Goal: Transaction & Acquisition: Purchase product/service

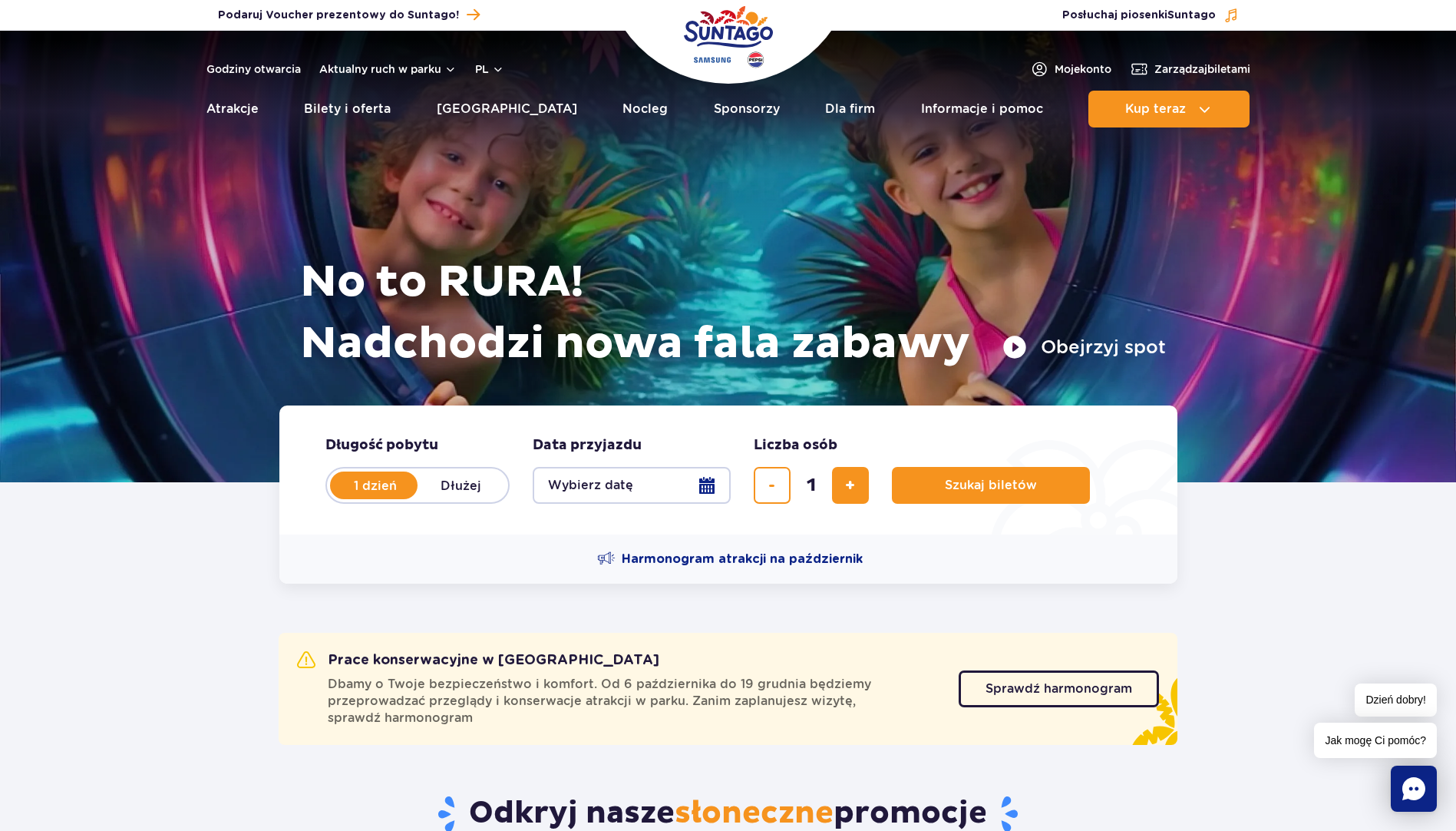
click at [608, 487] on button "Wybierz datę" at bounding box center [631, 485] width 198 height 37
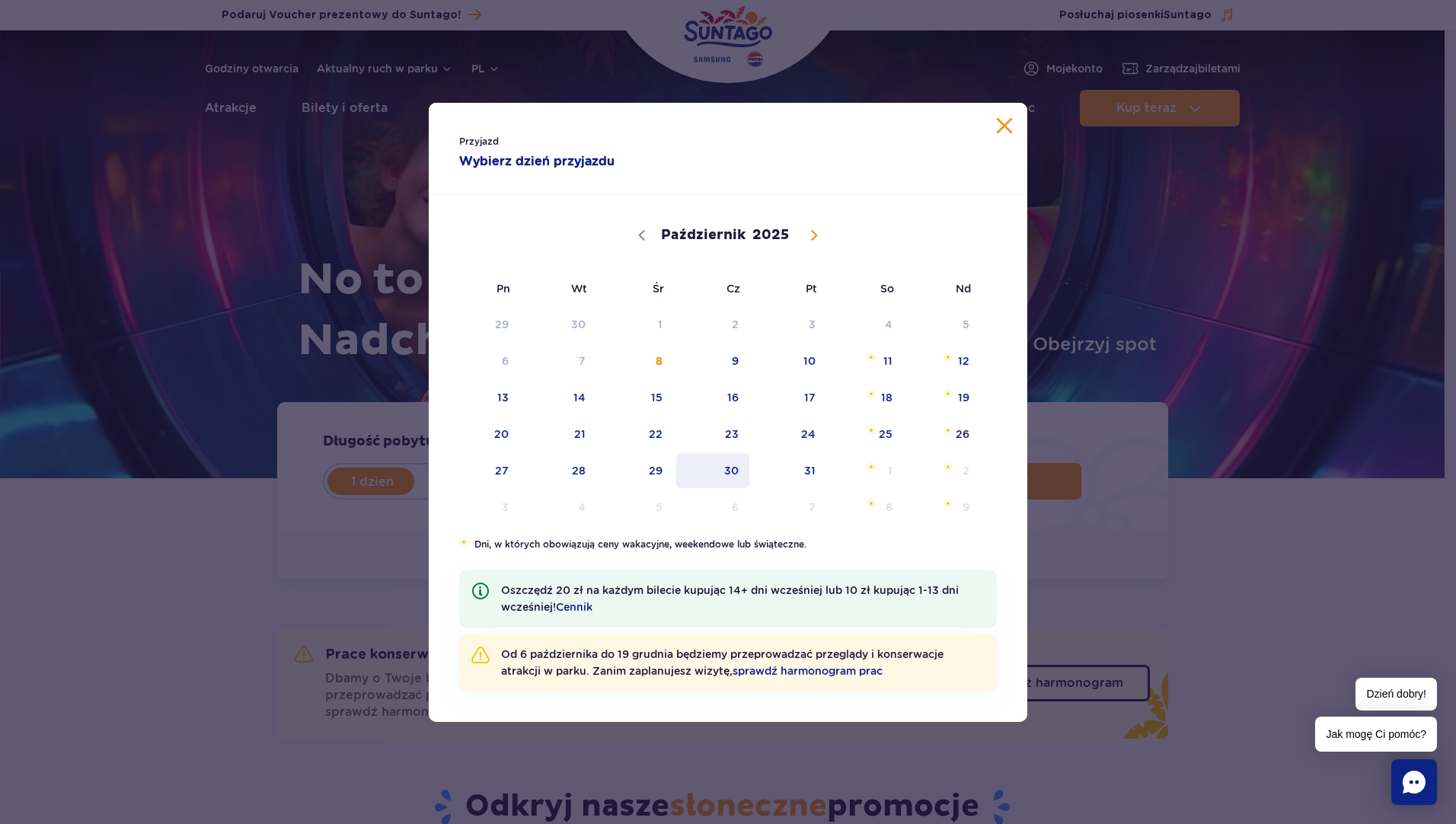
click at [728, 470] on span "30" at bounding box center [713, 470] width 77 height 35
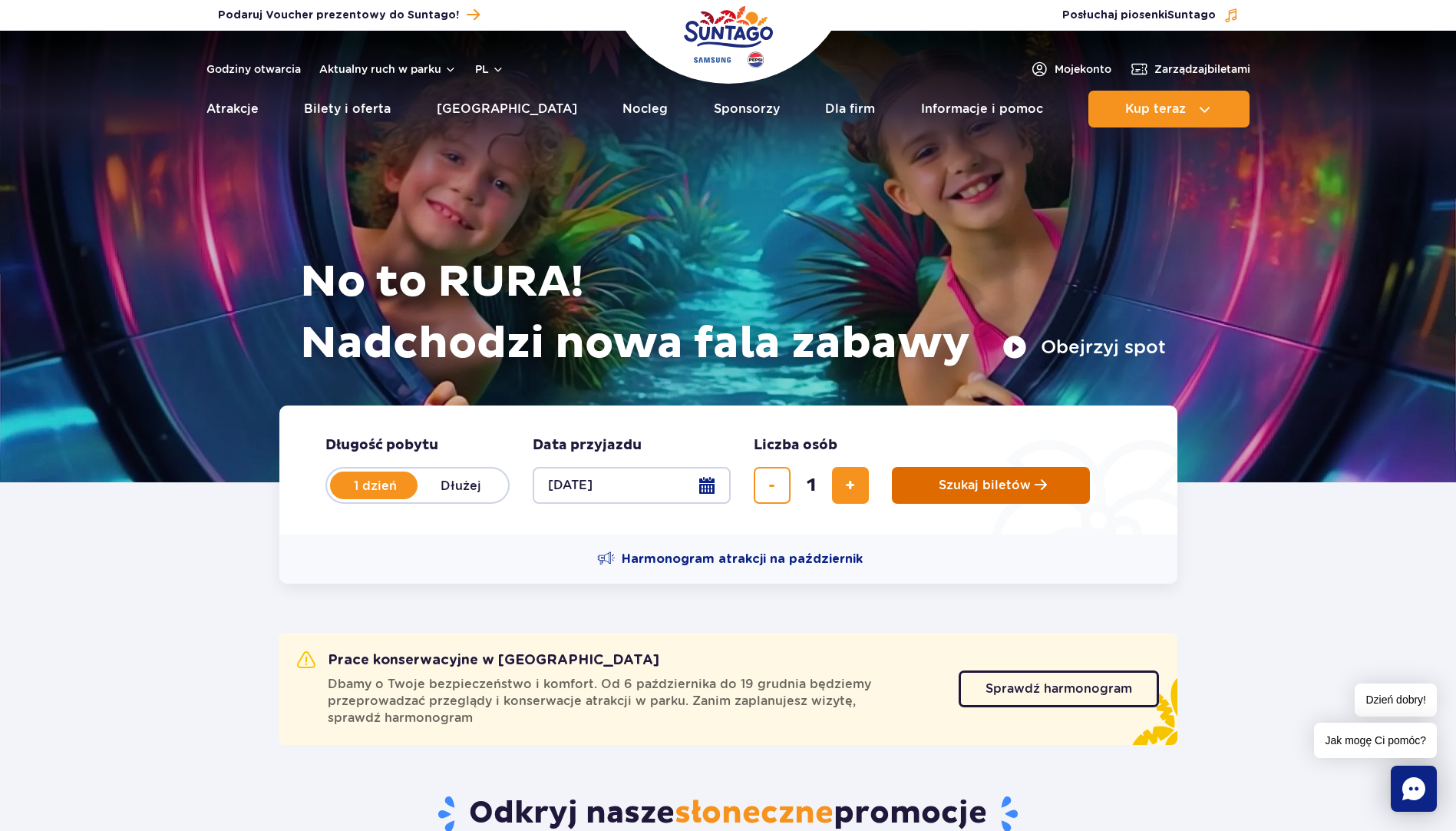
click at [987, 485] on span "Szukaj biletów" at bounding box center [985, 485] width 92 height 14
click at [581, 484] on button "[DATE]" at bounding box center [631, 485] width 198 height 37
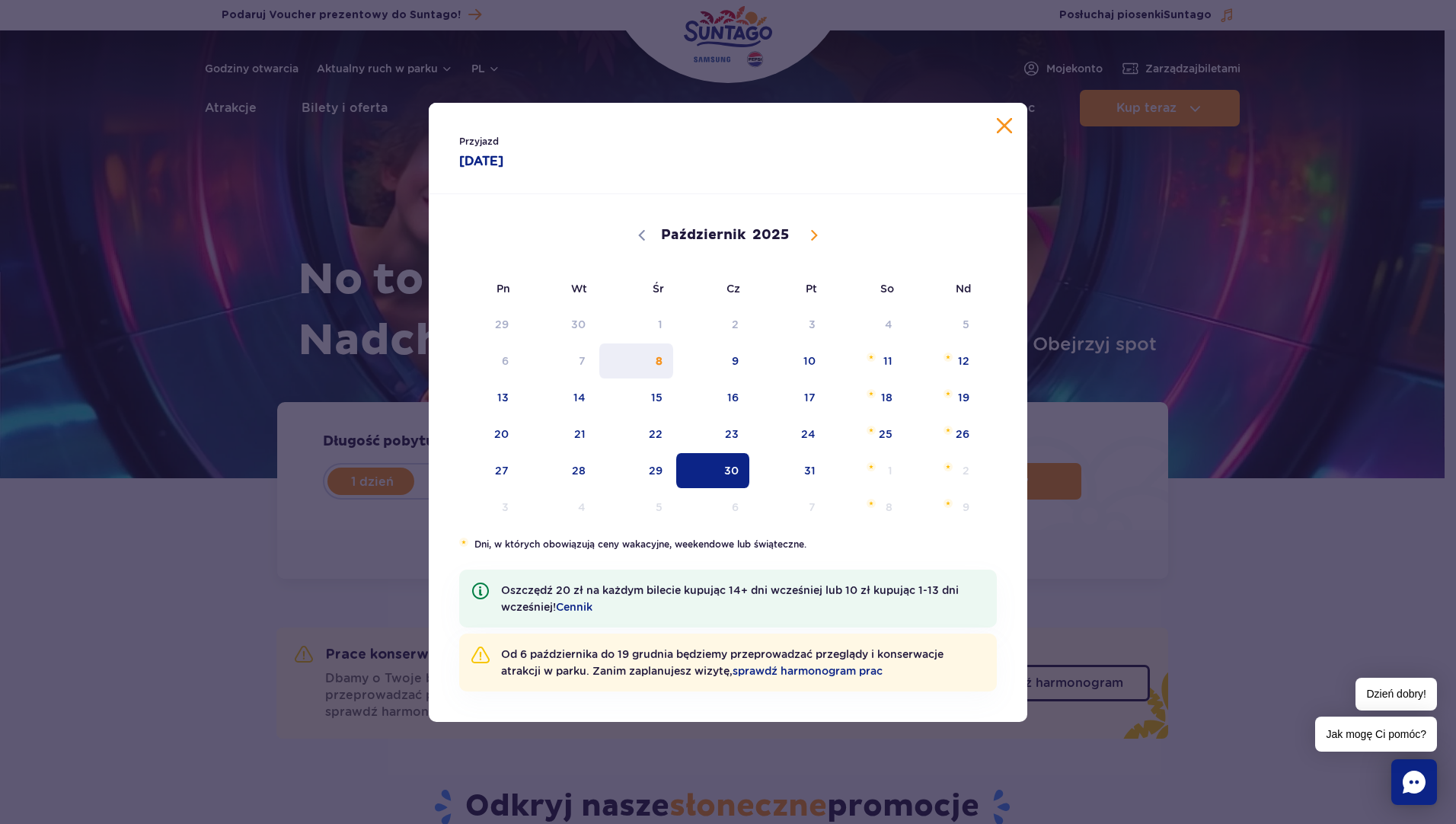
click at [654, 357] on span "8" at bounding box center [637, 360] width 77 height 35
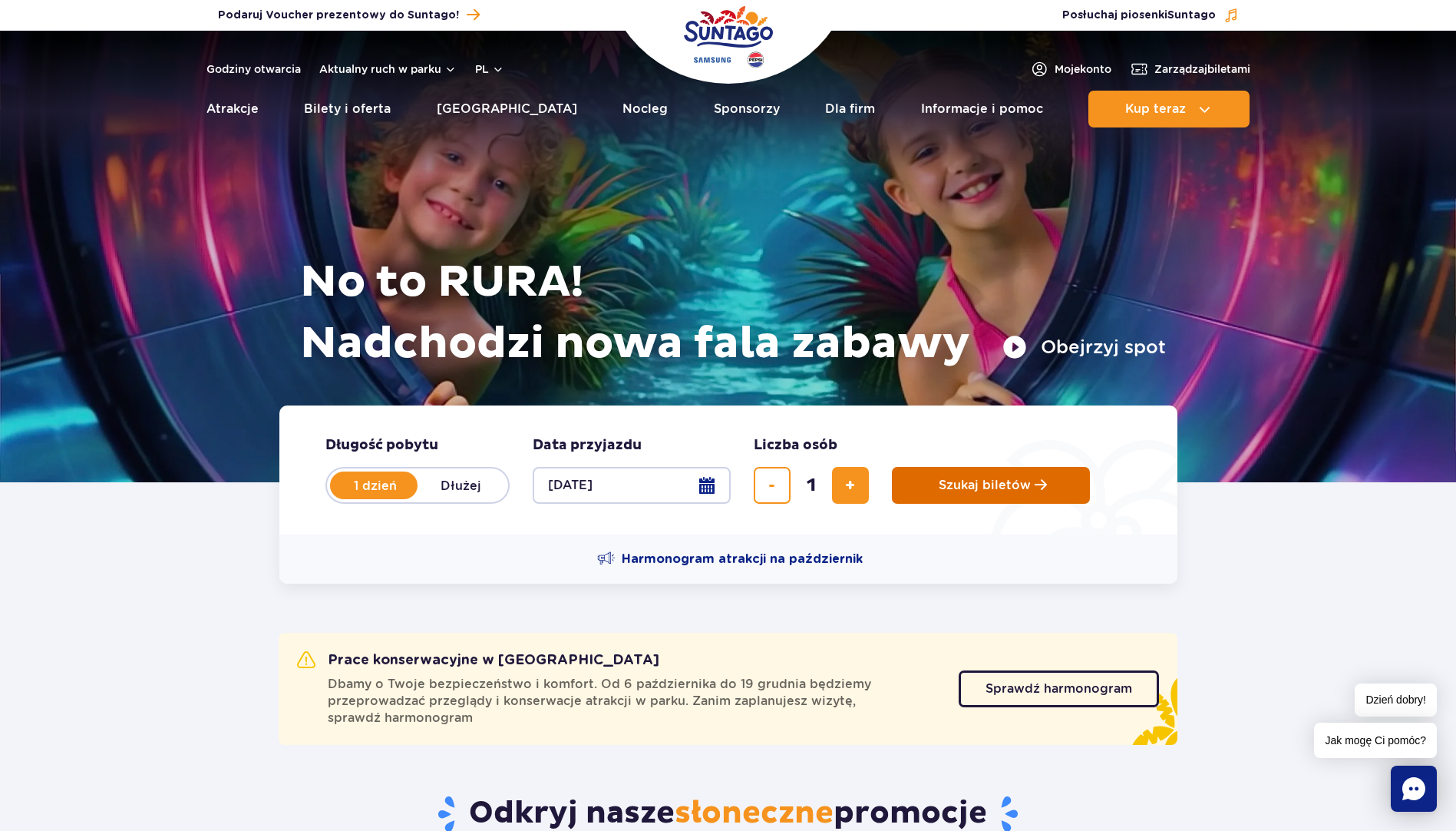
click at [979, 490] on span "Szukaj biletów" at bounding box center [985, 485] width 92 height 14
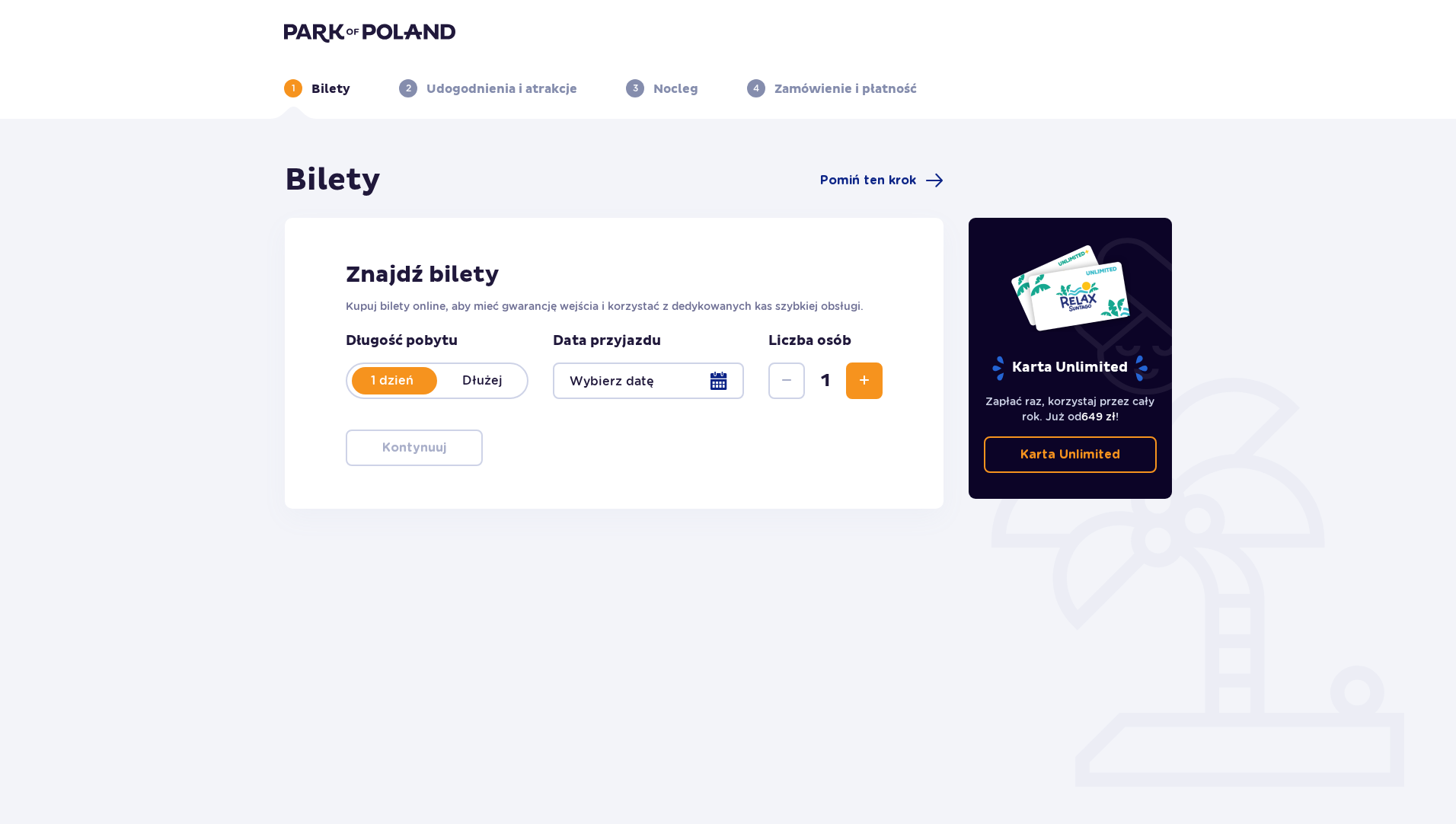
type input "[DATE]"
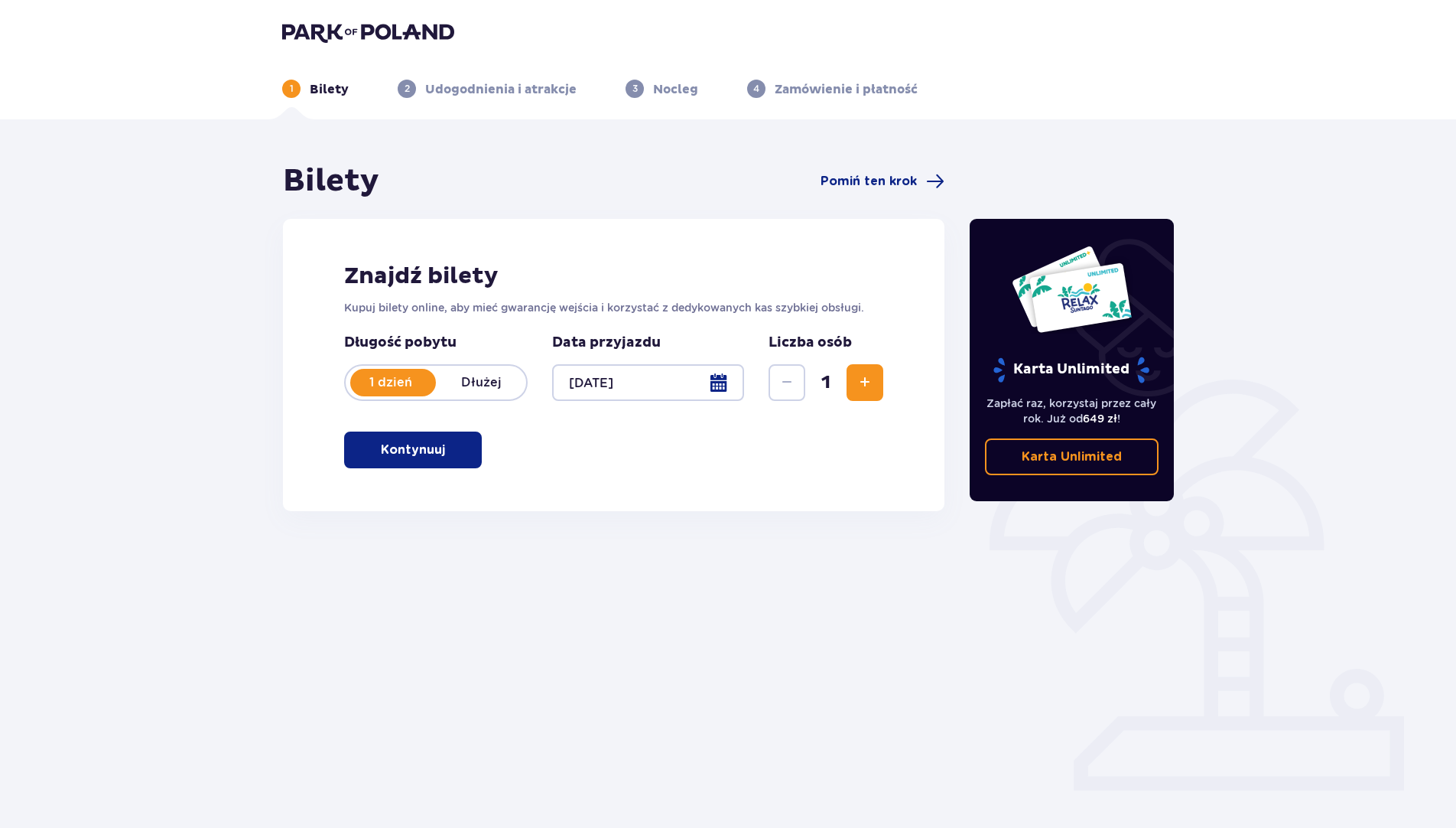
click at [432, 448] on p "Kontynuuj" at bounding box center [413, 450] width 64 height 17
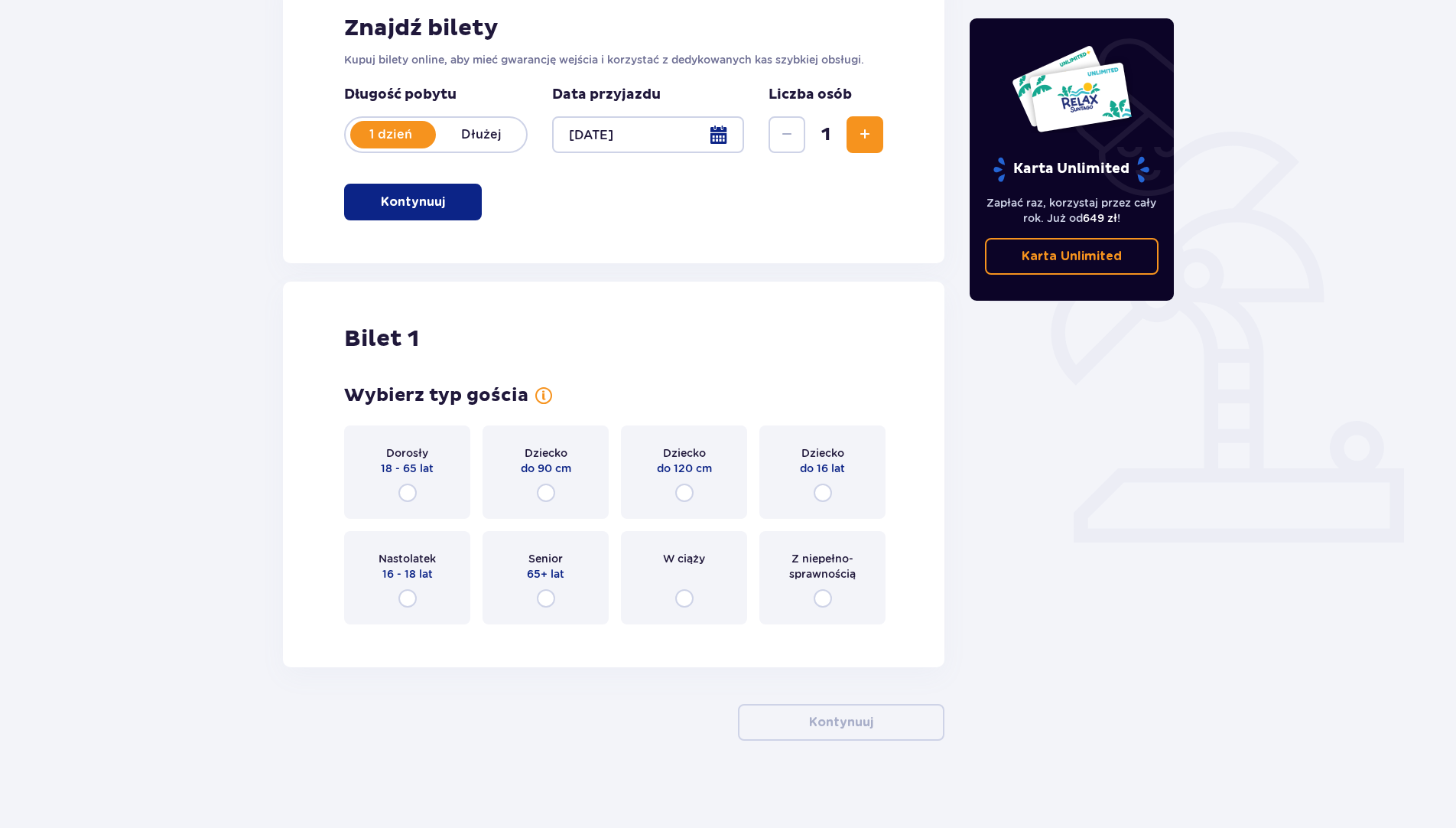
scroll to position [252, 0]
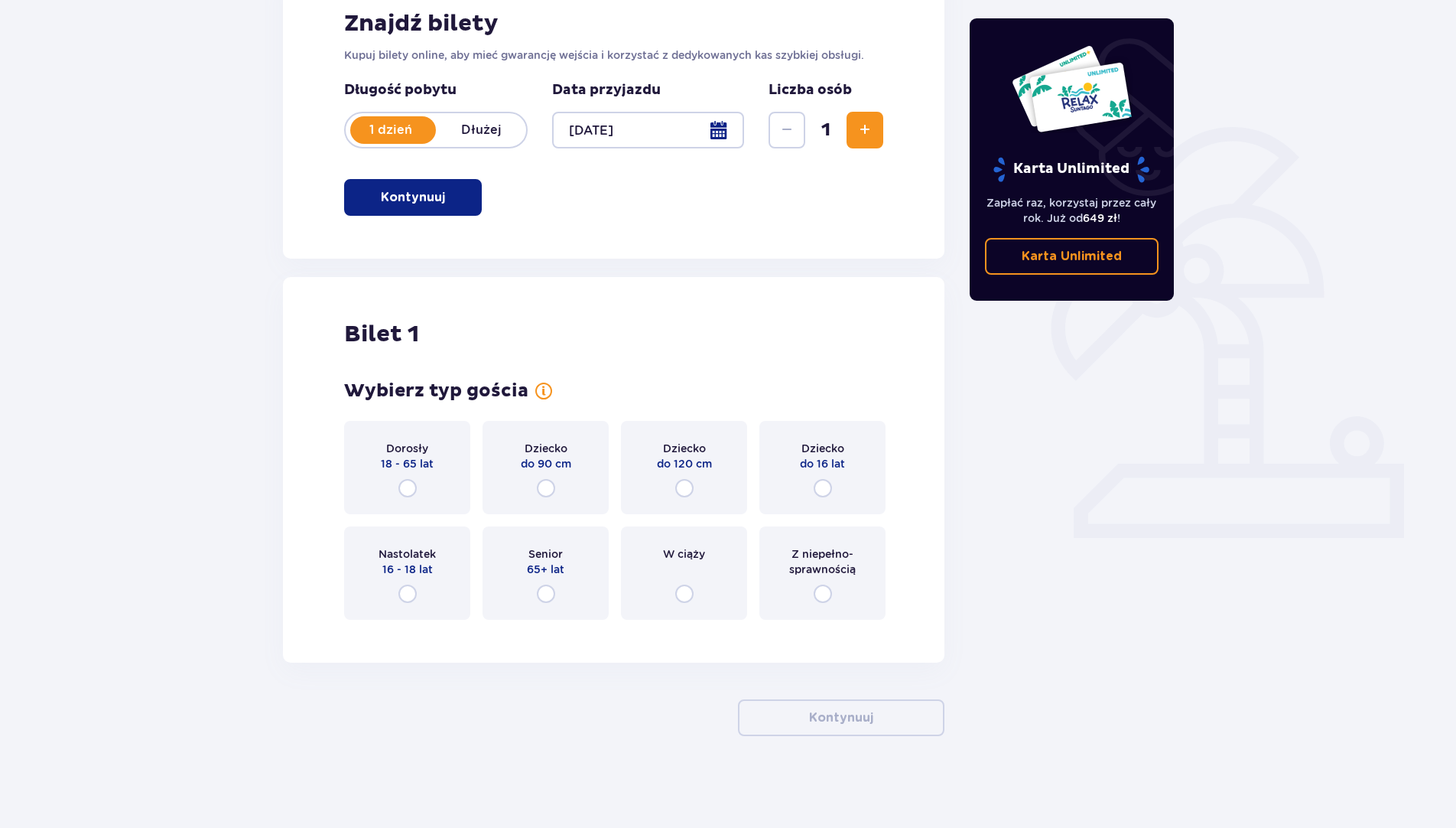
click at [821, 480] on input "radio" at bounding box center [822, 487] width 18 height 18
radio input "true"
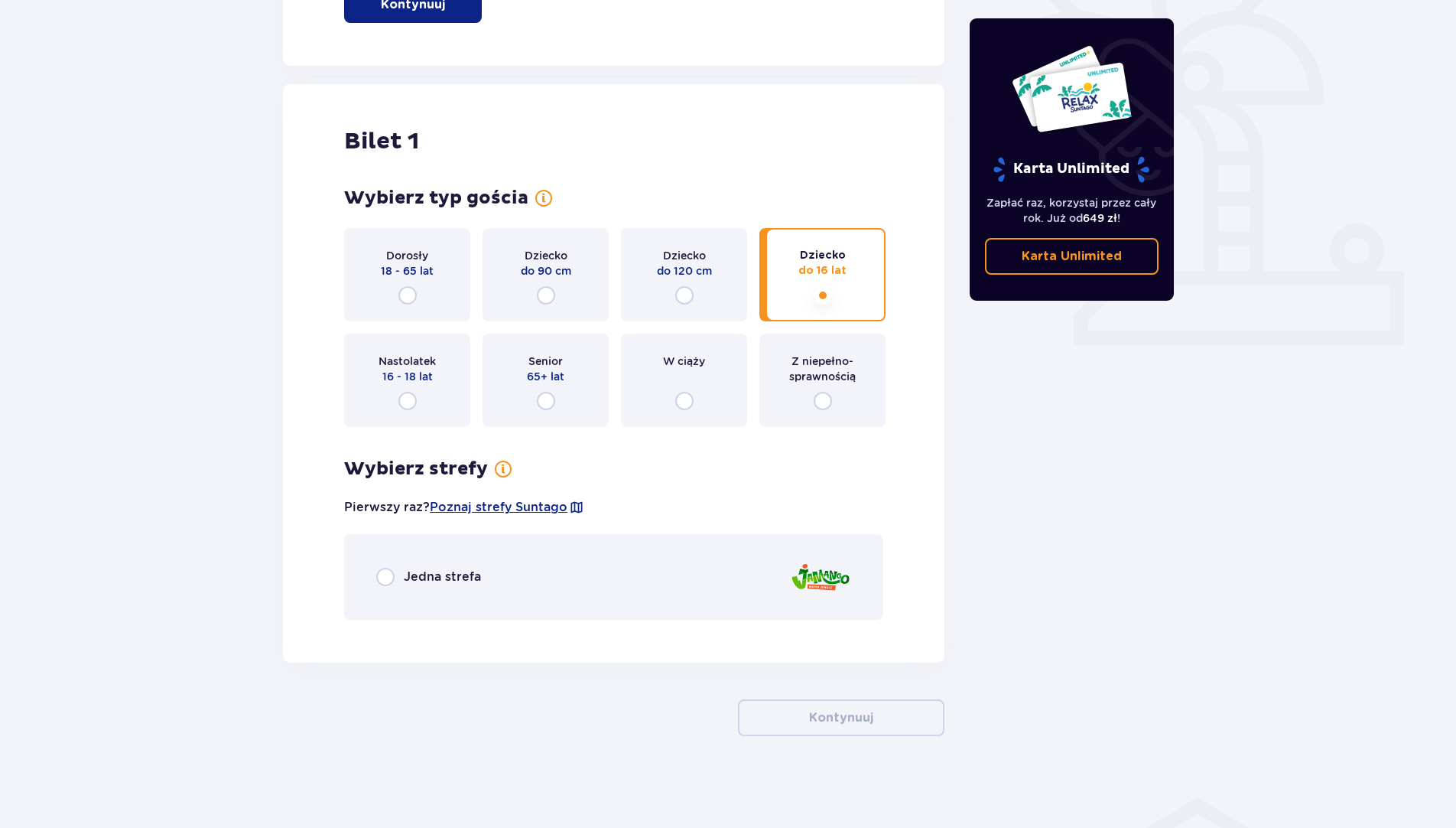
click at [417, 567] on div "Jedna strefa" at bounding box center [613, 577] width 539 height 85
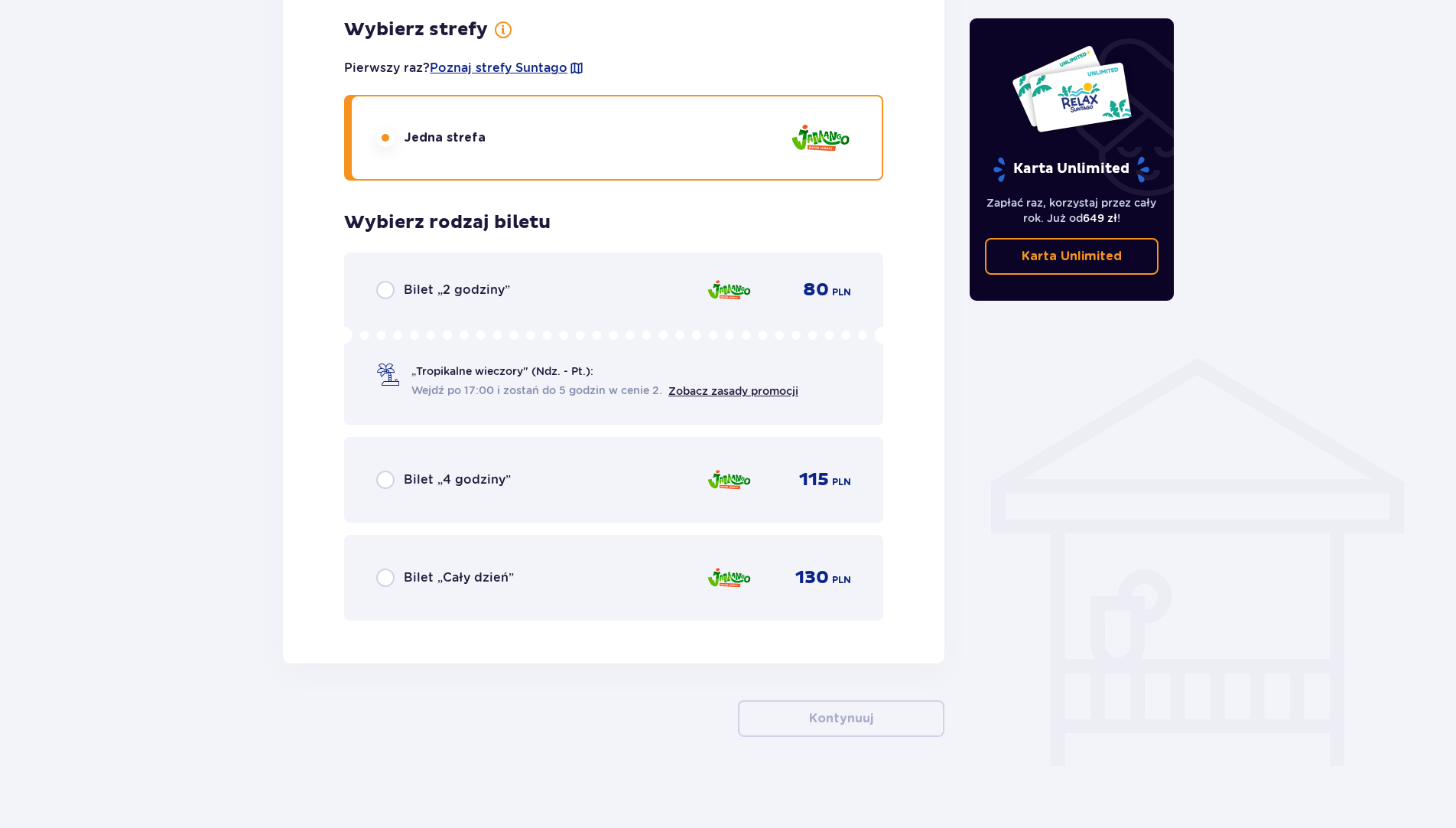
scroll to position [885, 0]
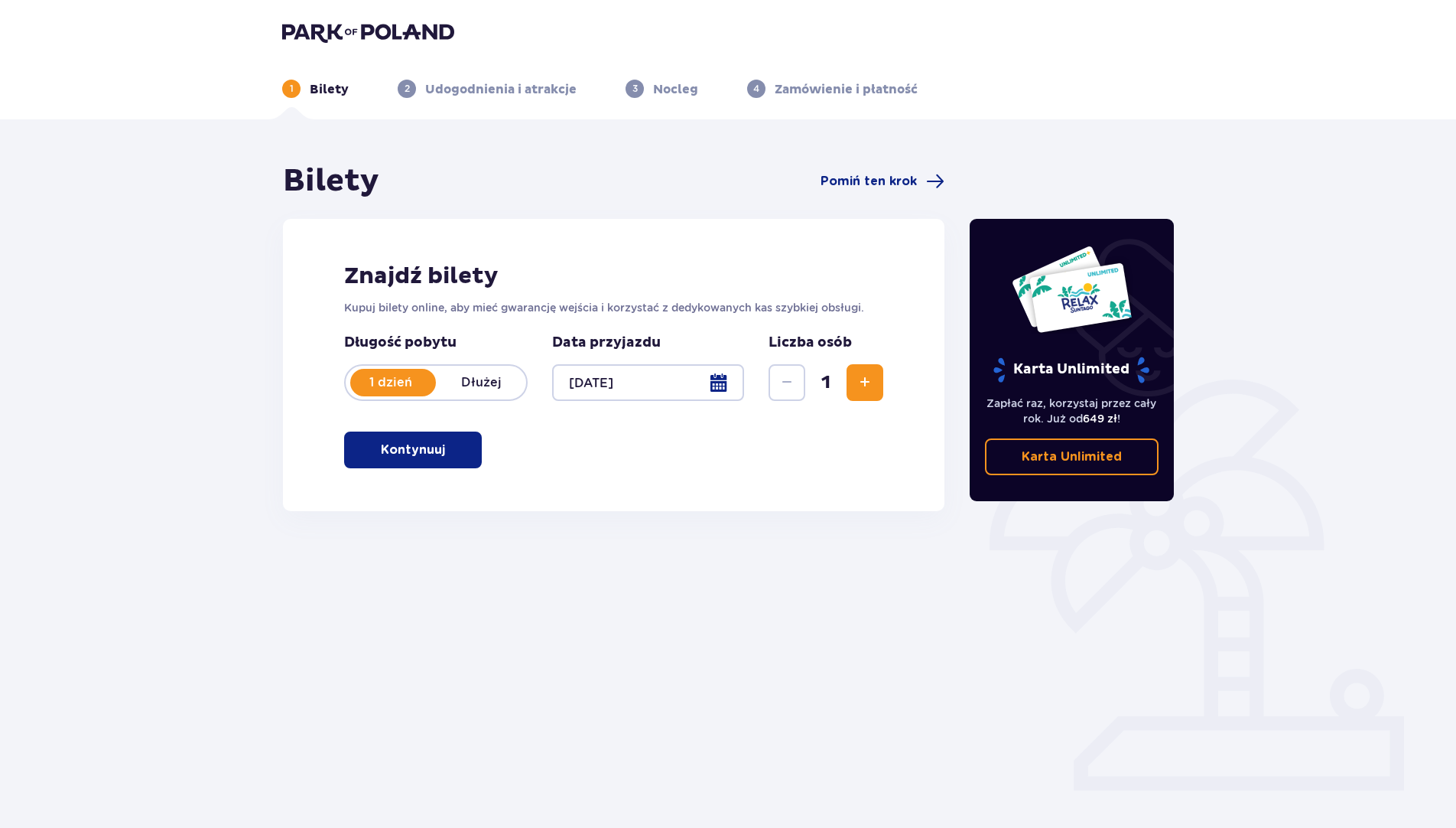
click at [404, 455] on p "Kontynuuj" at bounding box center [413, 450] width 64 height 17
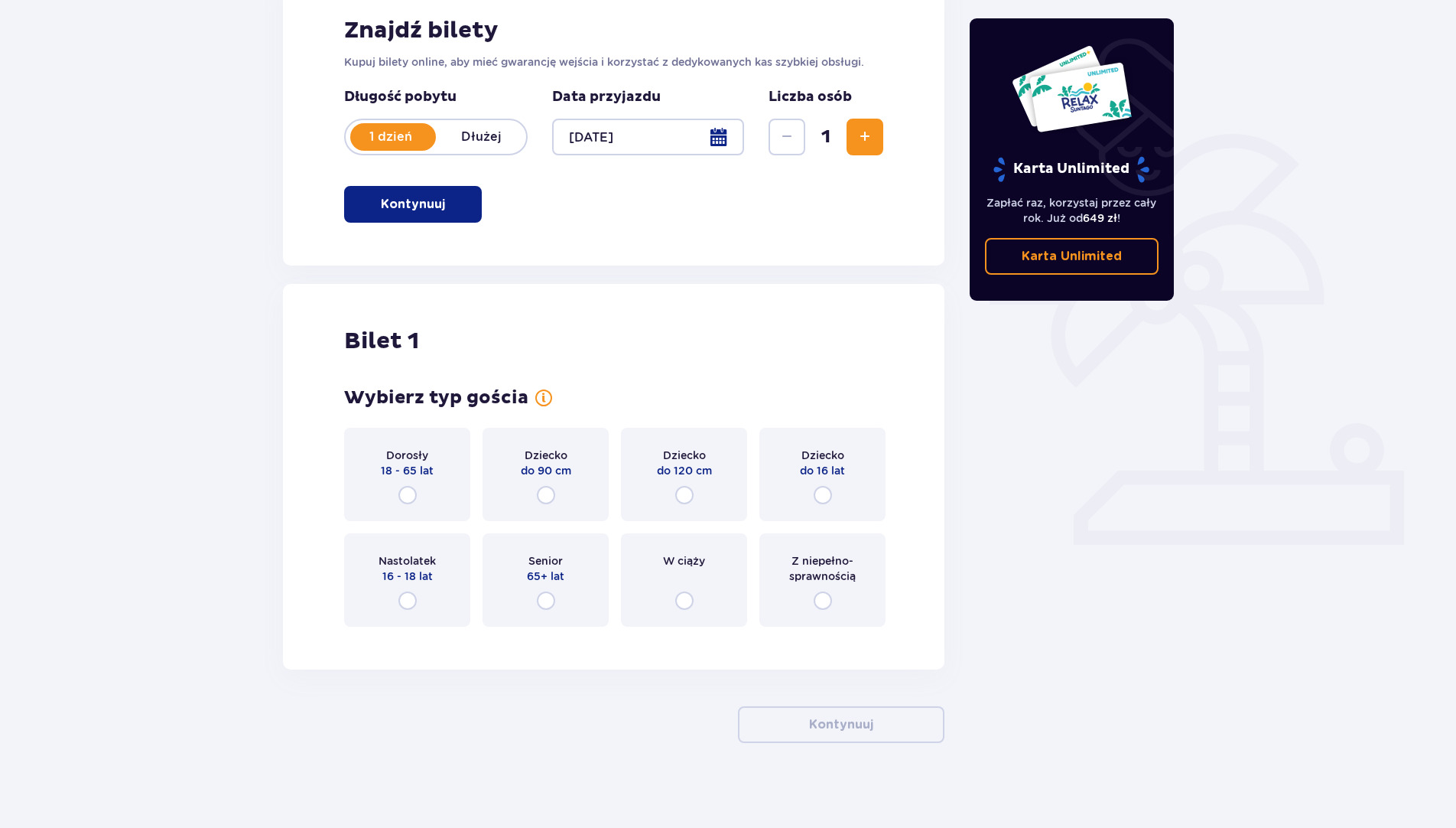
scroll to position [252, 0]
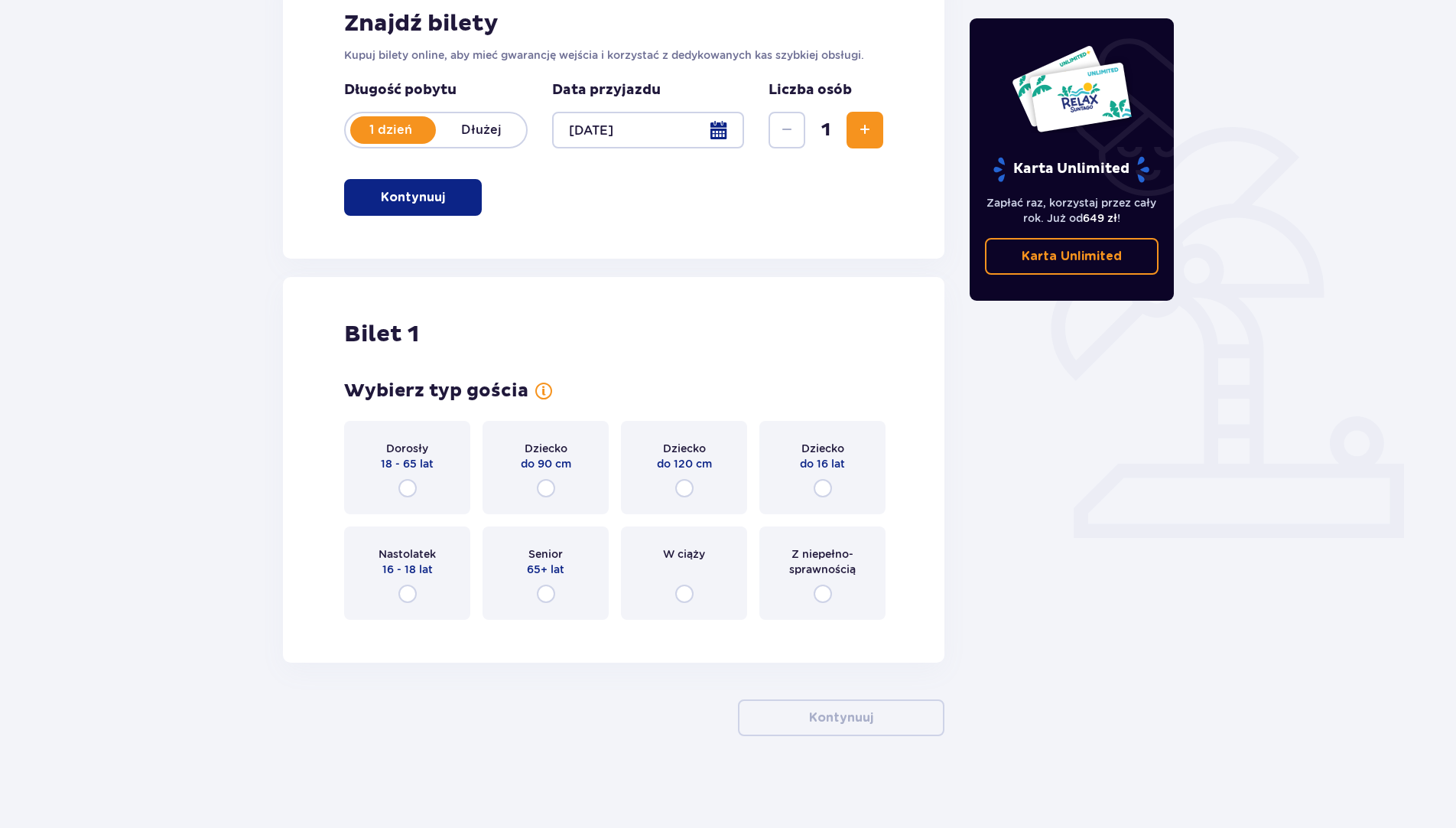
click at [827, 486] on input "radio" at bounding box center [822, 487] width 18 height 18
radio input "true"
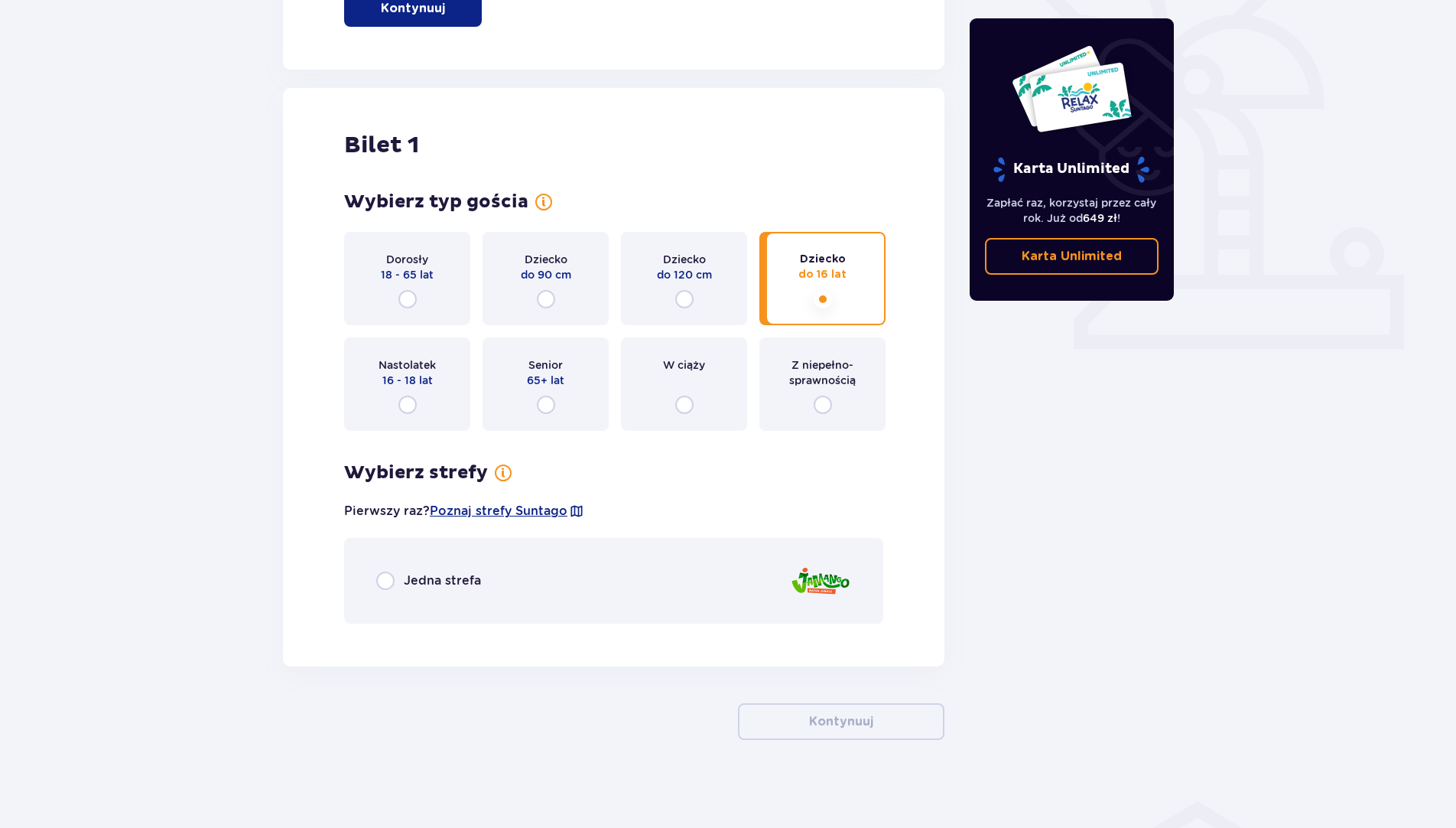
scroll to position [445, 0]
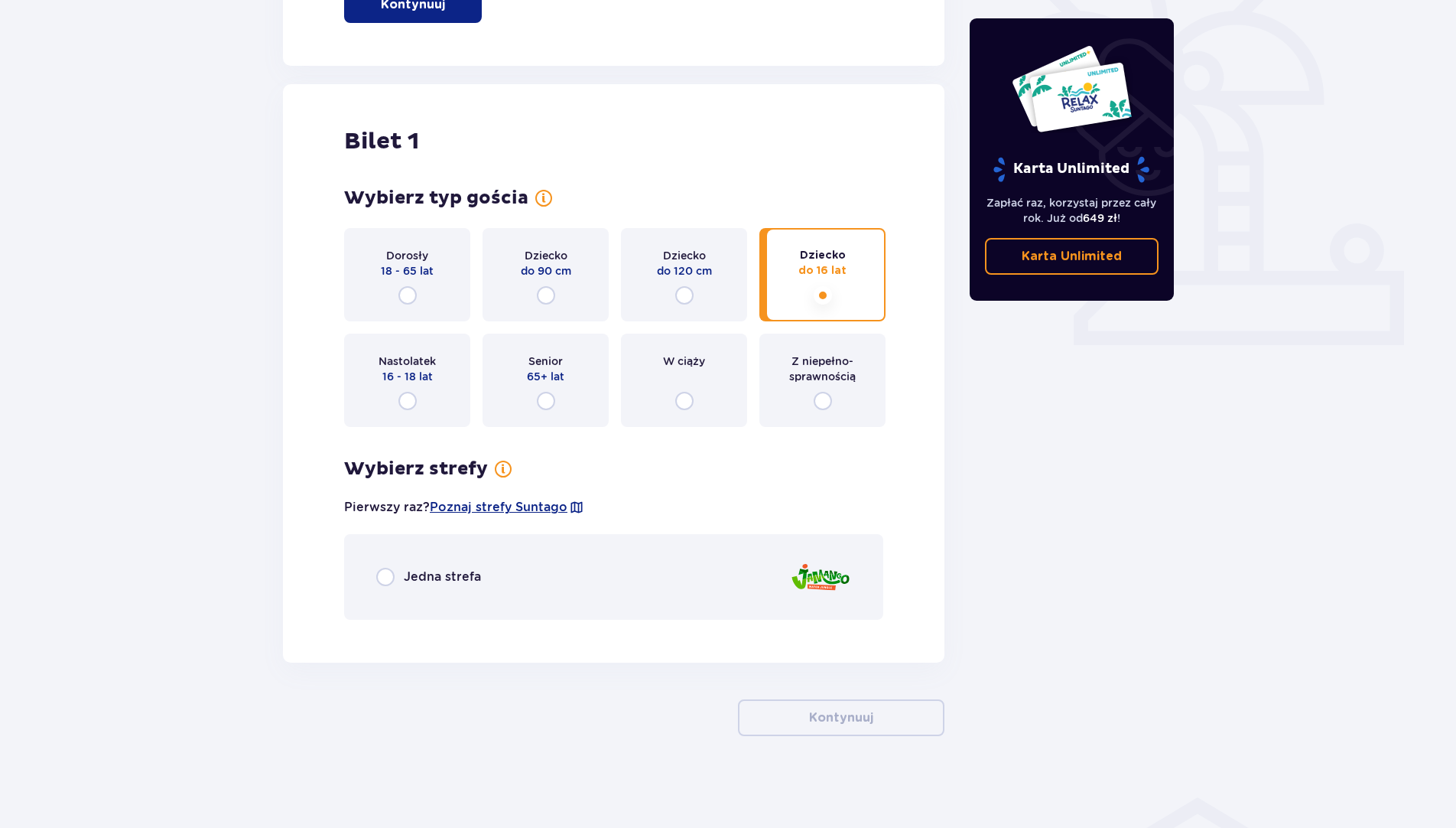
click at [485, 578] on div "Jedna strefa" at bounding box center [613, 577] width 539 height 85
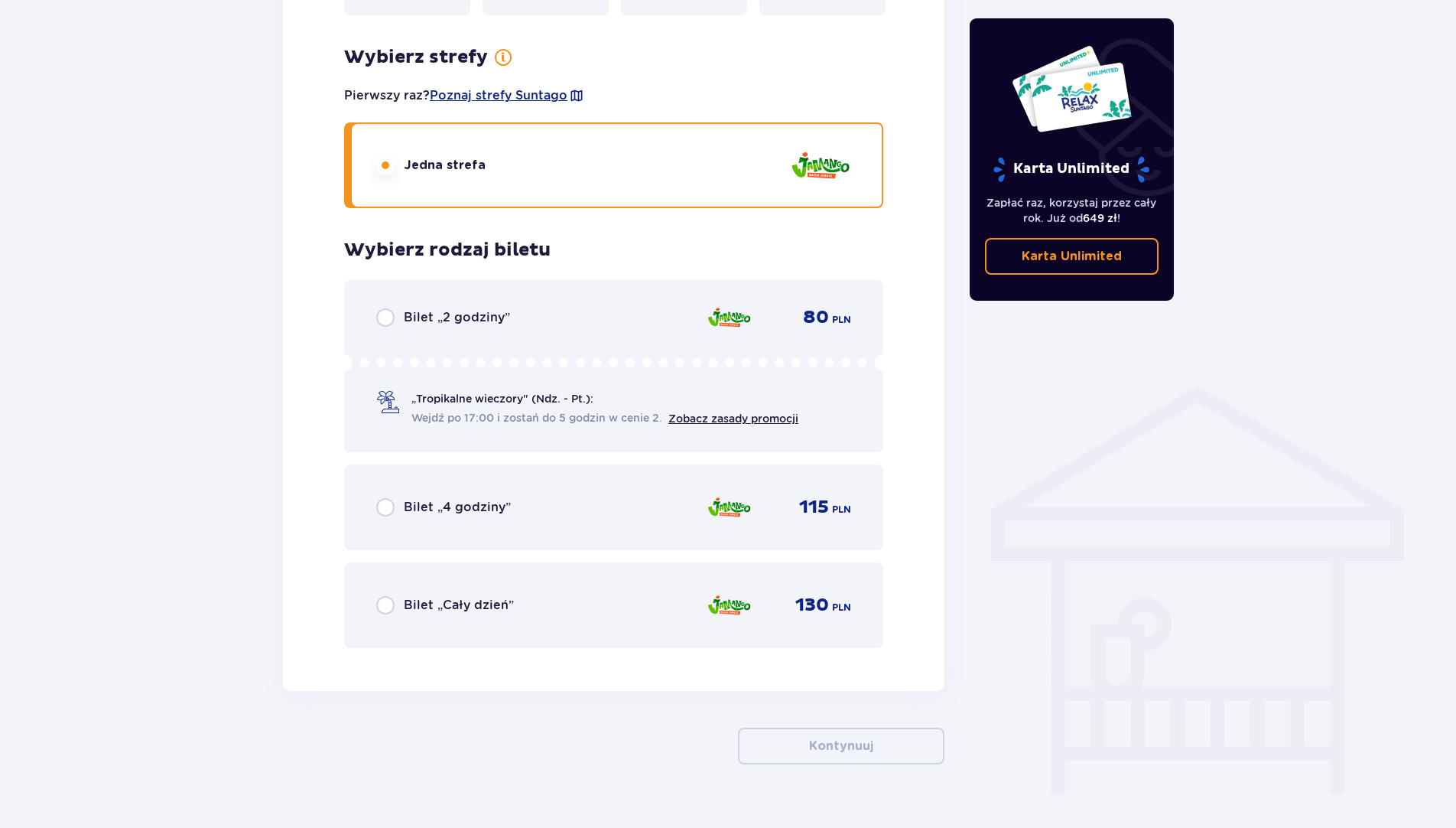
scroll to position [885, 0]
